Goal: Information Seeking & Learning: Find specific fact

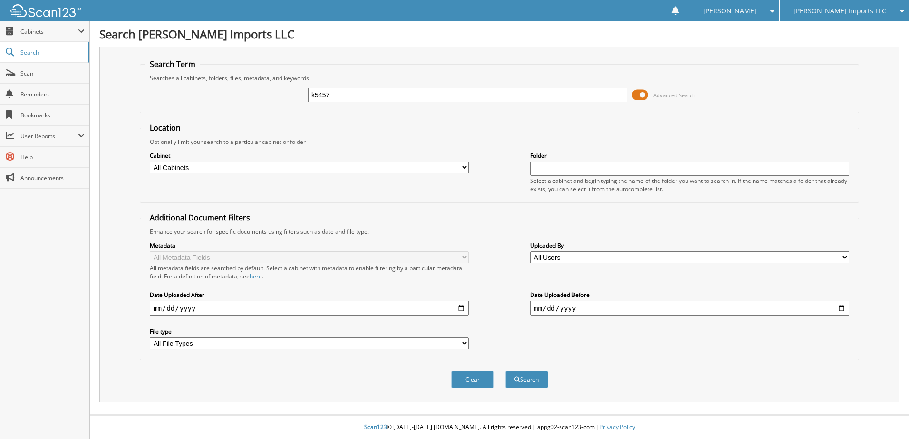
type input "k5457"
click at [505, 371] on button "Search" at bounding box center [526, 380] width 43 height 18
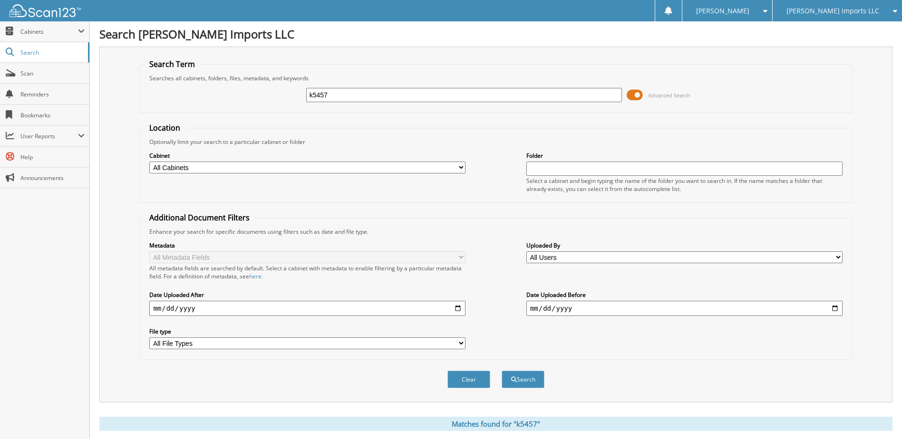
scroll to position [145, 0]
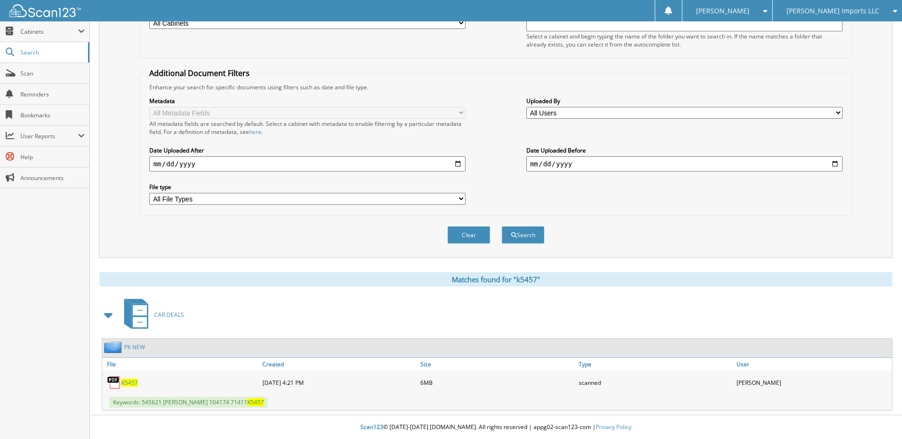
click at [133, 383] on span "K5457" at bounding box center [129, 383] width 17 height 8
